Goal: Task Accomplishment & Management: Use online tool/utility

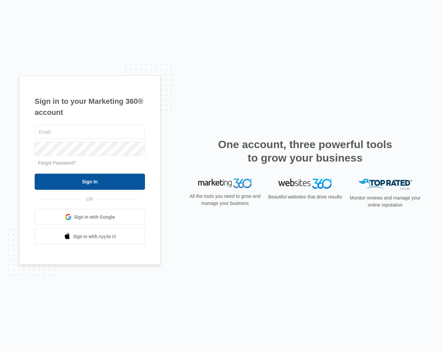
type input "[EMAIL_ADDRESS][PERSON_NAME][DOMAIN_NAME]"
click at [82, 183] on input "Sign In" at bounding box center [90, 182] width 110 height 16
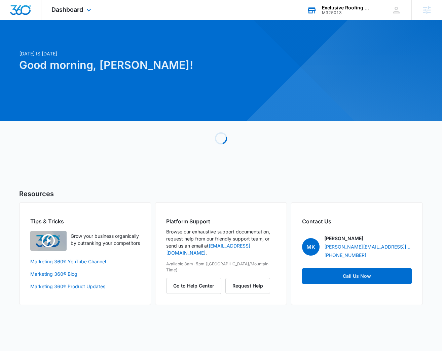
click at [334, 9] on div "Exclusive Roofing & Exteriors" at bounding box center [346, 7] width 49 height 5
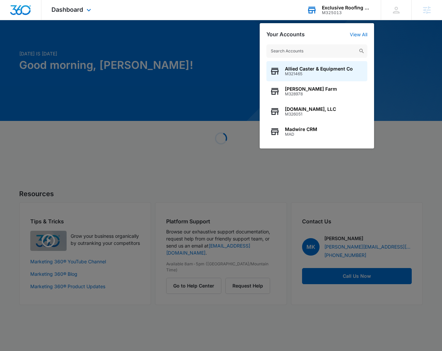
click at [303, 49] on input "text" at bounding box center [316, 50] width 101 height 13
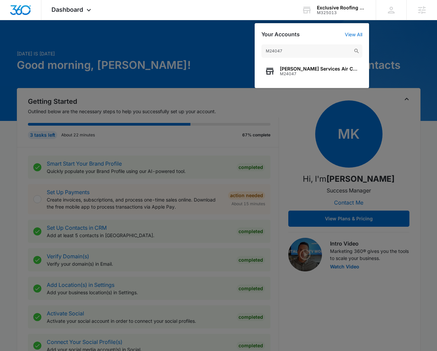
type input "M24047"
click at [296, 72] on span "M24047" at bounding box center [319, 74] width 79 height 5
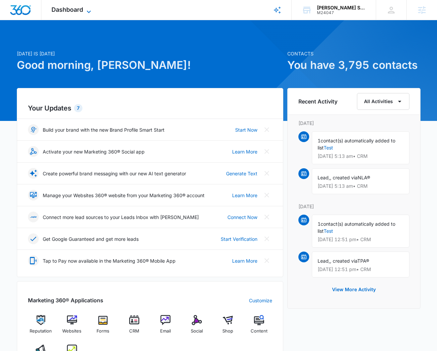
click at [52, 12] on span "Dashboard" at bounding box center [67, 9] width 32 height 7
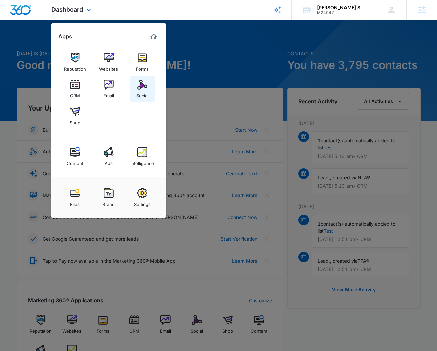
click at [138, 86] on img at bounding box center [142, 85] width 10 height 10
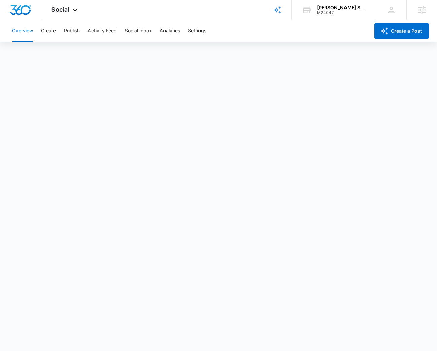
click at [38, 31] on div "Overview Create Publish Activity Feed Social Inbox Analytics Settings" at bounding box center [189, 31] width 362 height 22
click at [46, 30] on button "Create" at bounding box center [48, 31] width 15 height 22
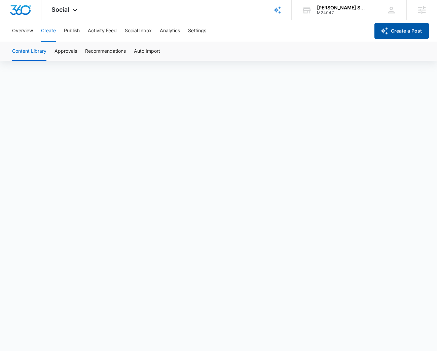
click at [387, 29] on icon "button" at bounding box center [383, 30] width 7 height 7
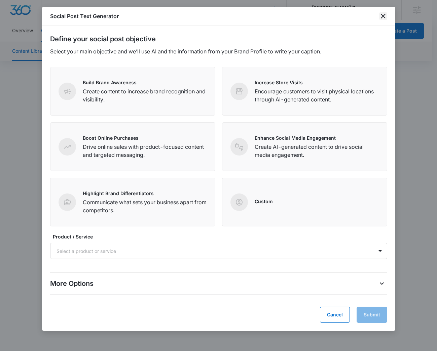
click at [382, 12] on icon "close" at bounding box center [383, 16] width 8 height 8
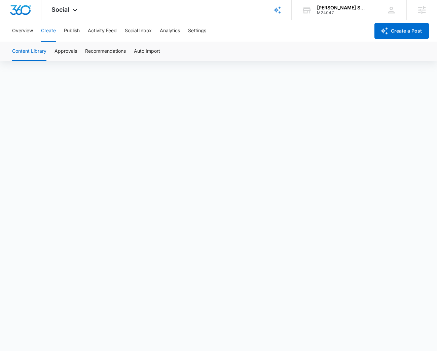
click at [44, 31] on button "Create" at bounding box center [48, 31] width 15 height 22
click at [62, 48] on button "Approvals" at bounding box center [65, 51] width 23 height 19
